Goal: Transaction & Acquisition: Purchase product/service

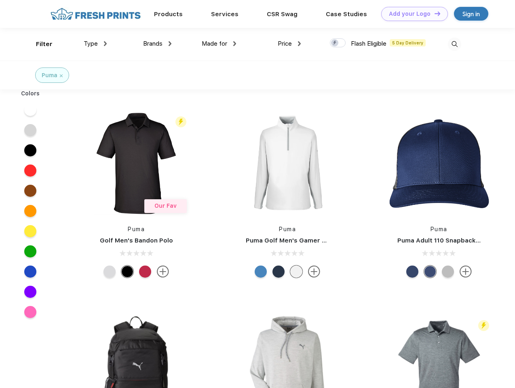
click at [412, 14] on link "Add your Logo Design Tool" at bounding box center [415, 14] width 67 height 14
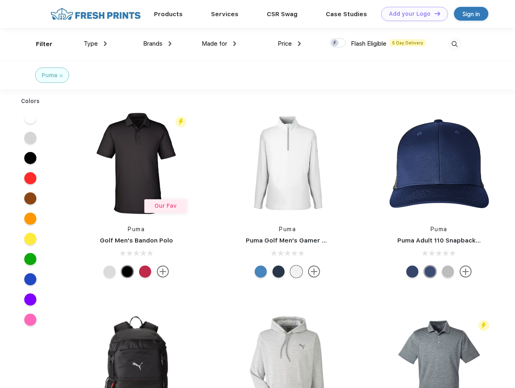
click at [0, 0] on div "Design Tool" at bounding box center [0, 0] width 0 height 0
click at [434, 13] on link "Add your Logo Design Tool" at bounding box center [415, 14] width 67 height 14
click at [39, 44] on div "Filter" at bounding box center [44, 44] width 17 height 9
click at [95, 44] on span "Type" at bounding box center [91, 43] width 14 height 7
click at [157, 44] on span "Brands" at bounding box center [152, 43] width 19 height 7
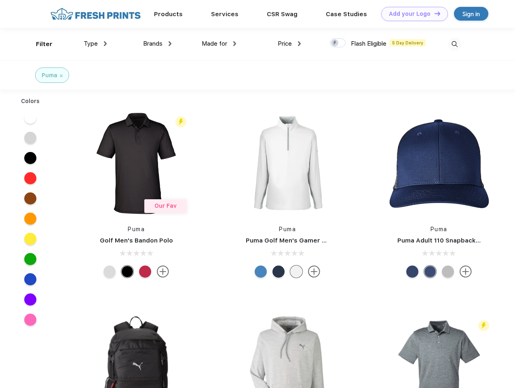
click at [219, 44] on span "Made for" at bounding box center [214, 43] width 25 height 7
click at [290, 44] on span "Price" at bounding box center [285, 43] width 14 height 7
click at [338, 43] on div at bounding box center [338, 42] width 16 height 9
click at [335, 43] on input "checkbox" at bounding box center [332, 40] width 5 height 5
click at [455, 44] on img at bounding box center [454, 44] width 13 height 13
